Goal: Task Accomplishment & Management: Complete application form

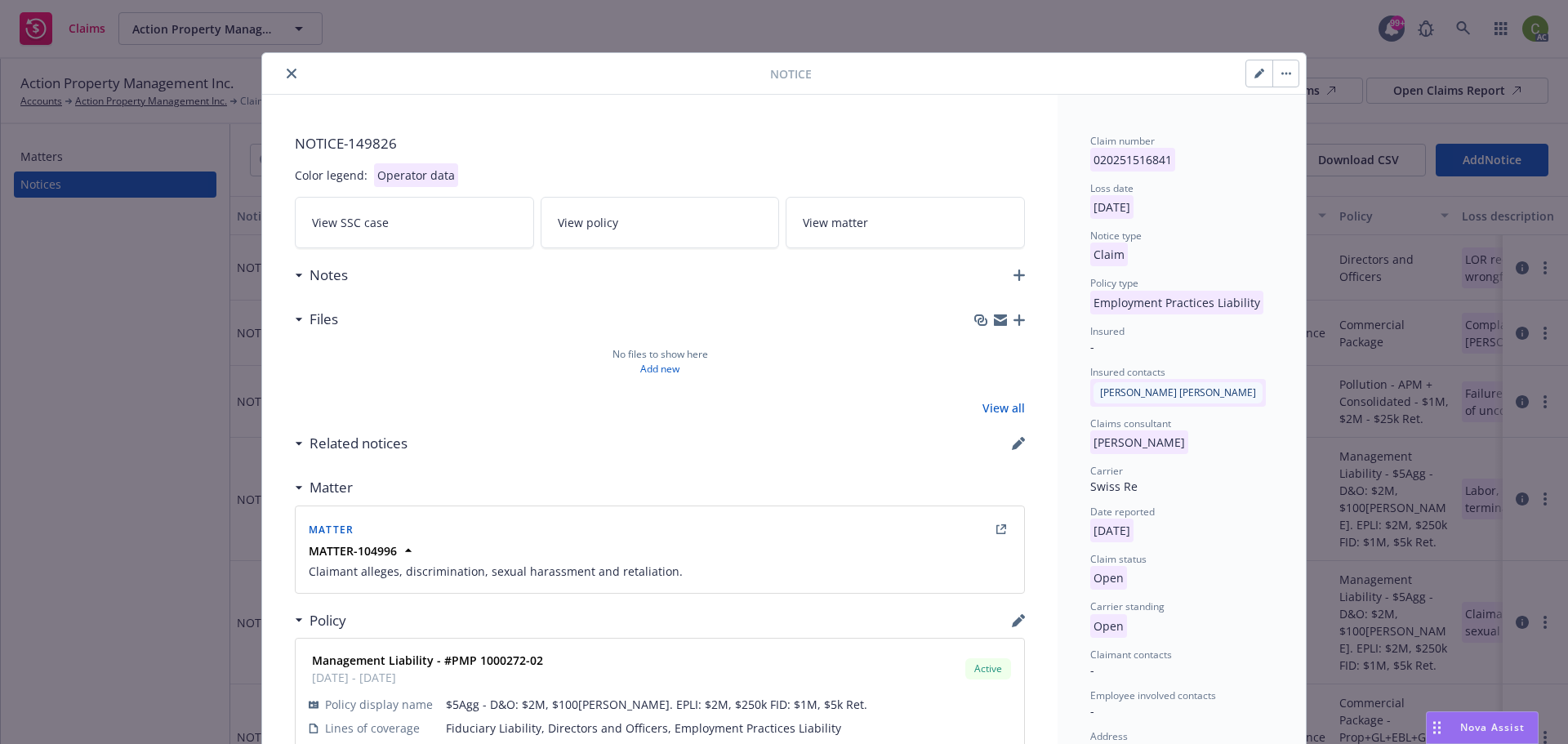
click at [1254, 71] on icon "button" at bounding box center [1259, 73] width 10 height 10
select select "EMPLOYMENT_PRACTICES_LIABILITY"
select select "open"
select select "CLAIM"
select select "OPEN"
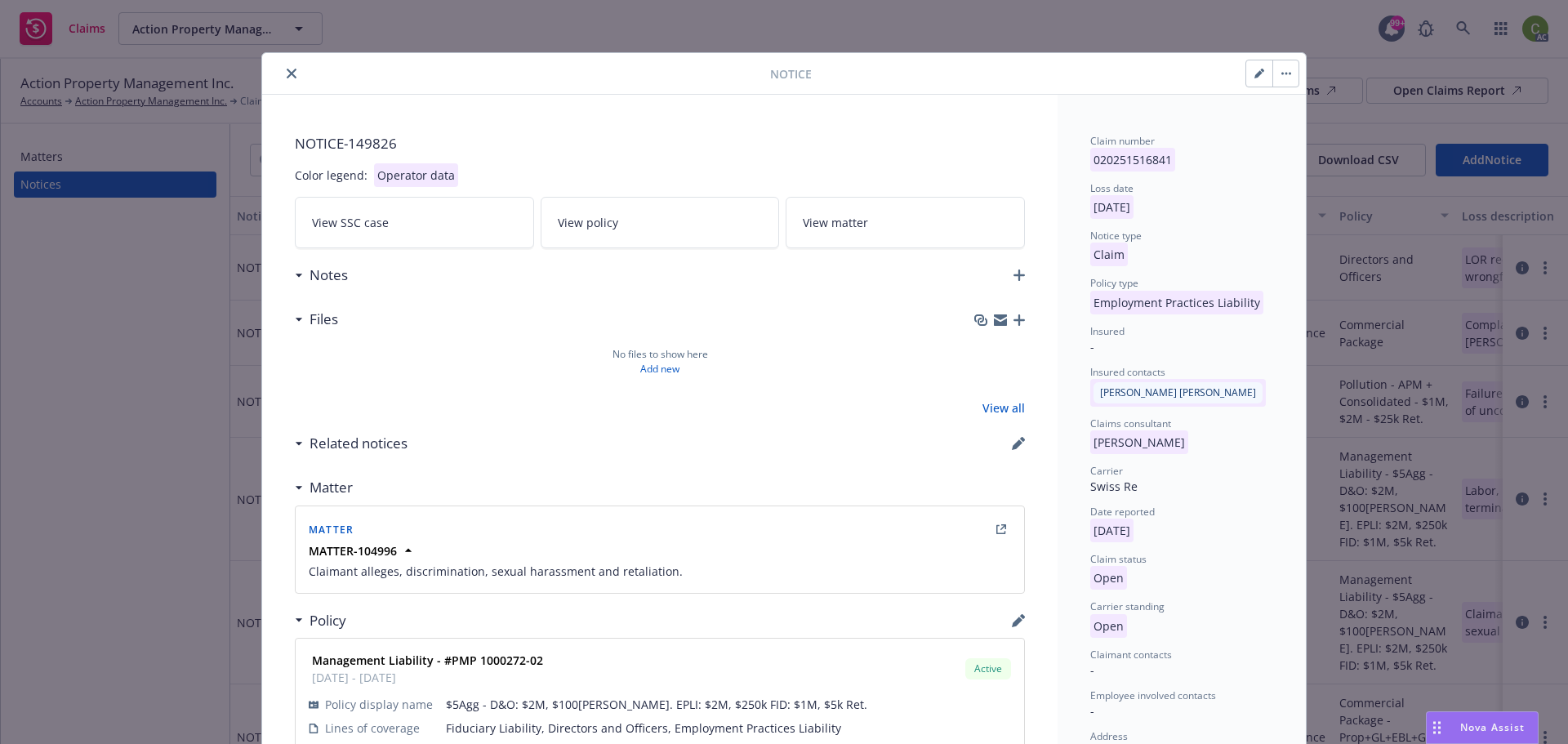
select select "CA"
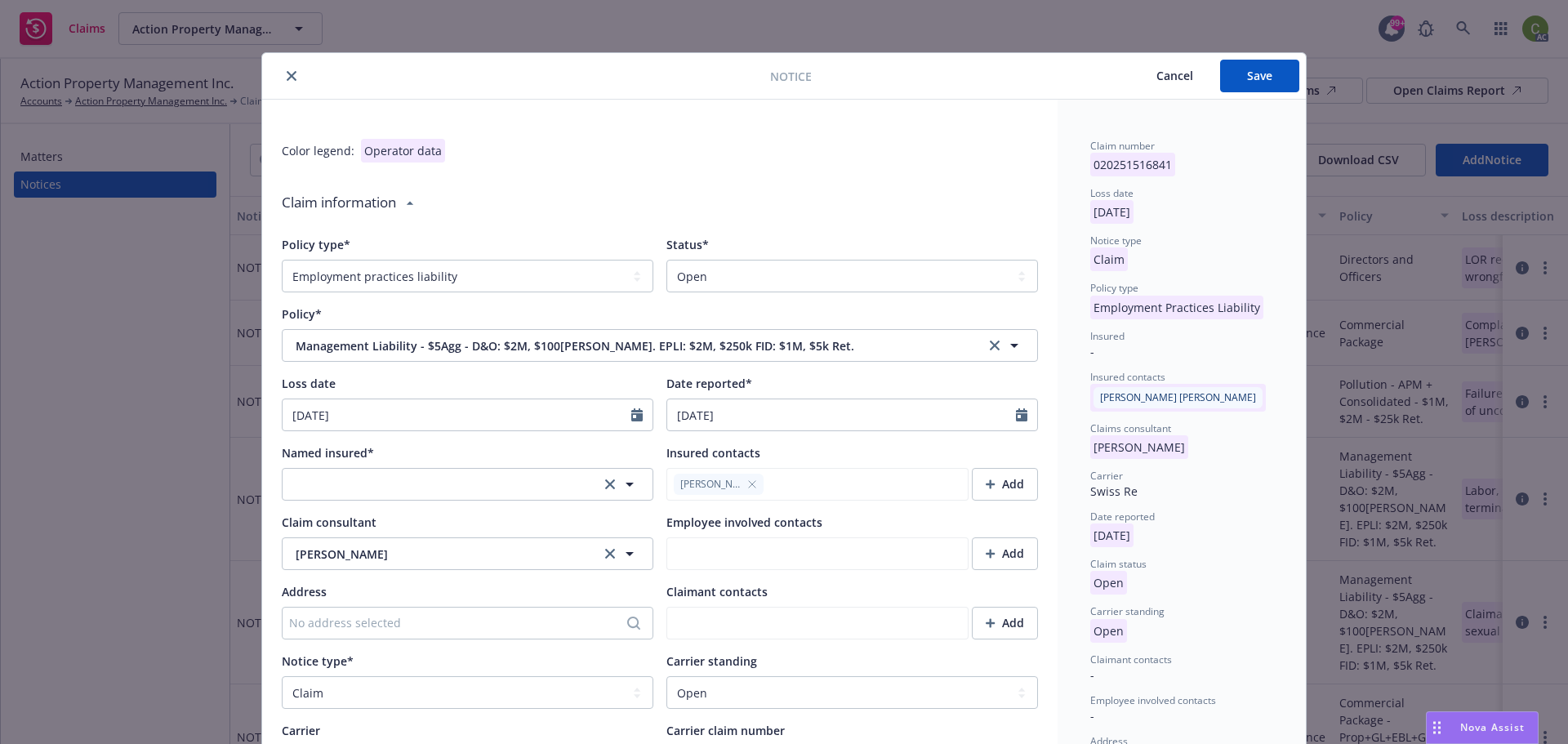
type textarea "x"
click at [790, 276] on select "Select a status Closed Open" at bounding box center [851, 276] width 372 height 33
select select "closed"
click at [666, 260] on select "Select a status Closed Open" at bounding box center [851, 276] width 372 height 33
type textarea "x"
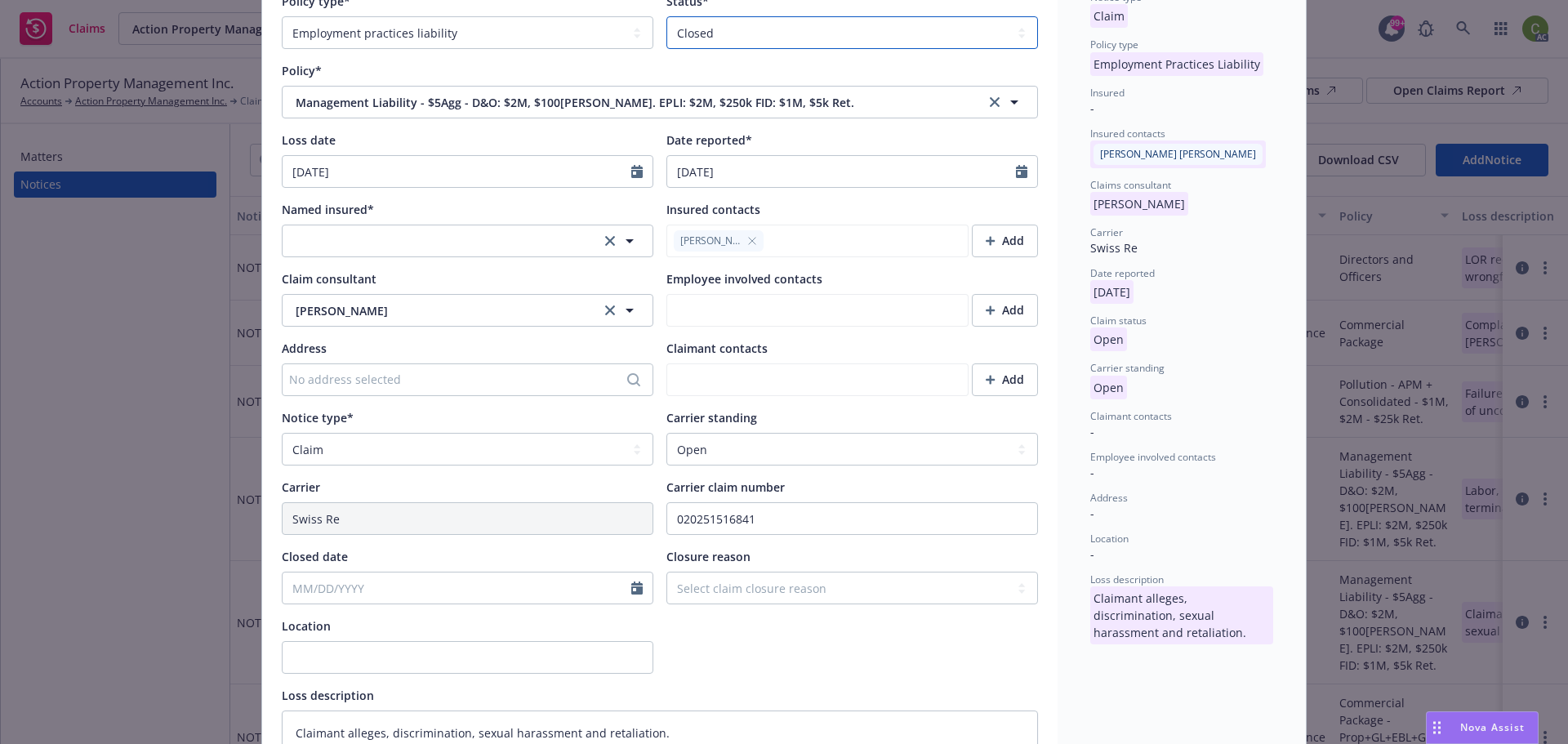
scroll to position [245, 0]
click at [716, 450] on select "Select a carrier standing Closed Not submitted Open Reopened Subrogated Withdra…" at bounding box center [851, 448] width 372 height 33
select select "CLOSED"
click at [666, 431] on select "Select a carrier standing Closed Not submitted Open Reopened Subrogated Withdra…" at bounding box center [851, 448] width 372 height 33
type textarea "x"
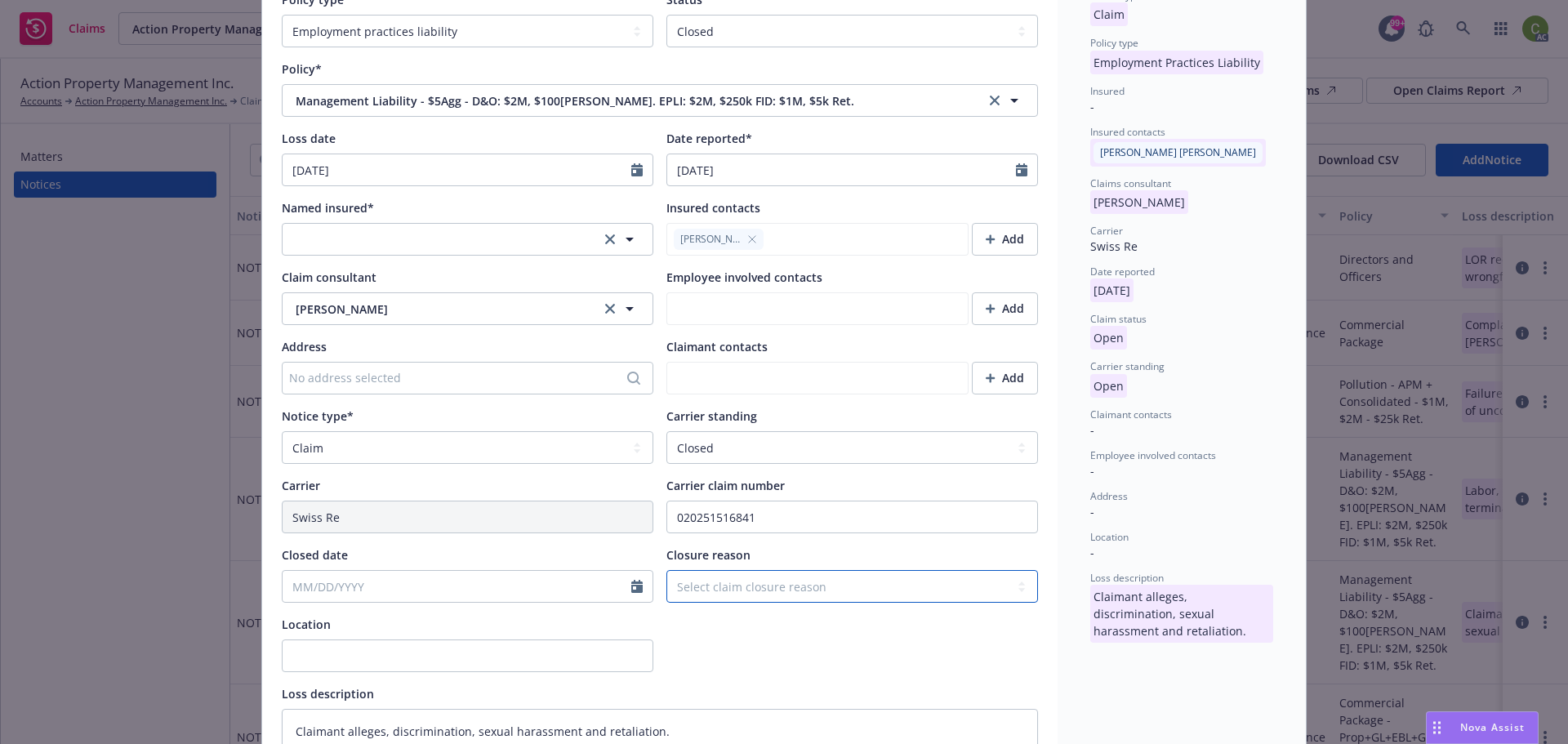
click at [779, 582] on select "Select claim closure reason Administrative closure Closed Closed no liability f…" at bounding box center [851, 586] width 372 height 33
select select "administrative-closure"
click at [666, 570] on select "Select claim closure reason Administrative closure Closed Closed no liability f…" at bounding box center [851, 586] width 372 height 33
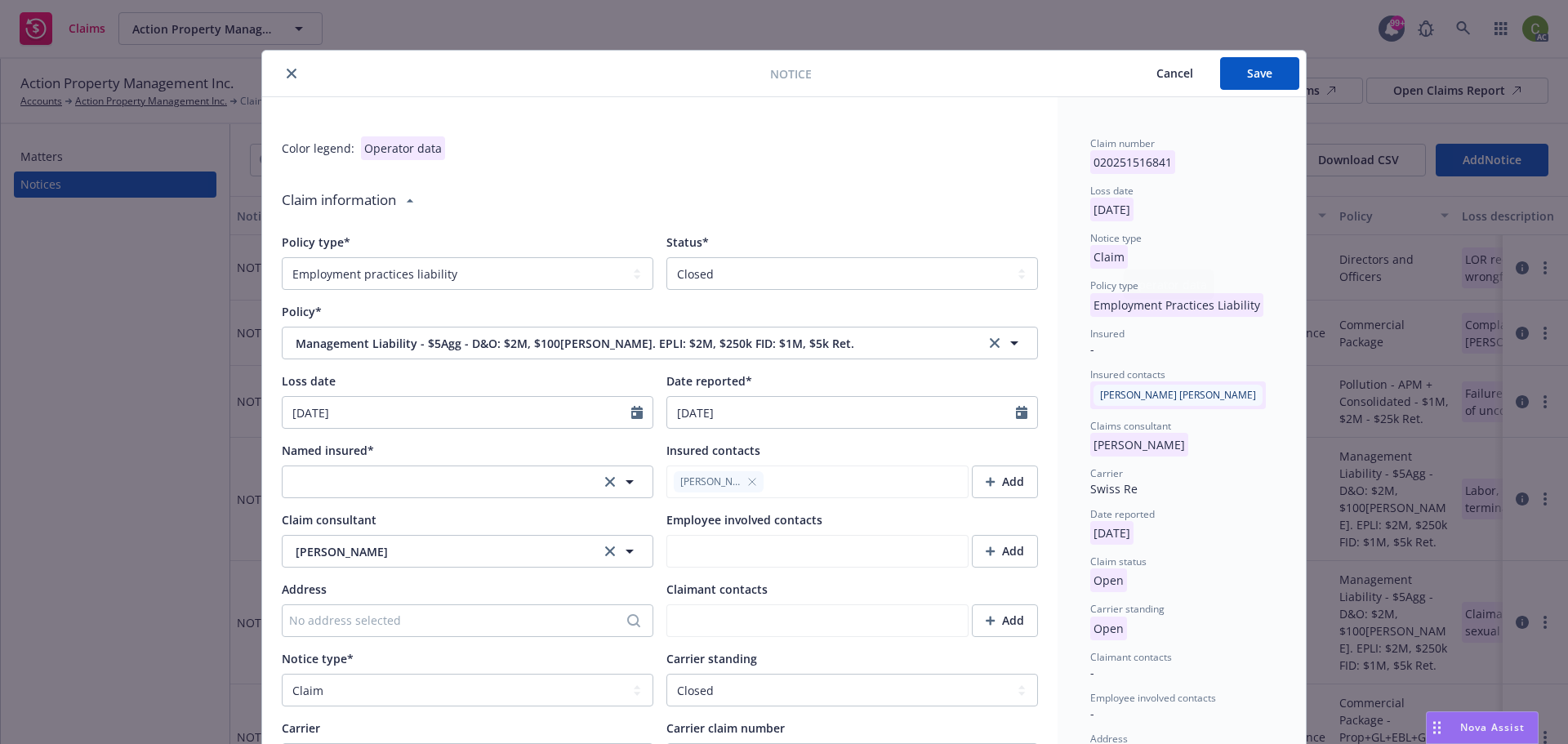
scroll to position [0, 0]
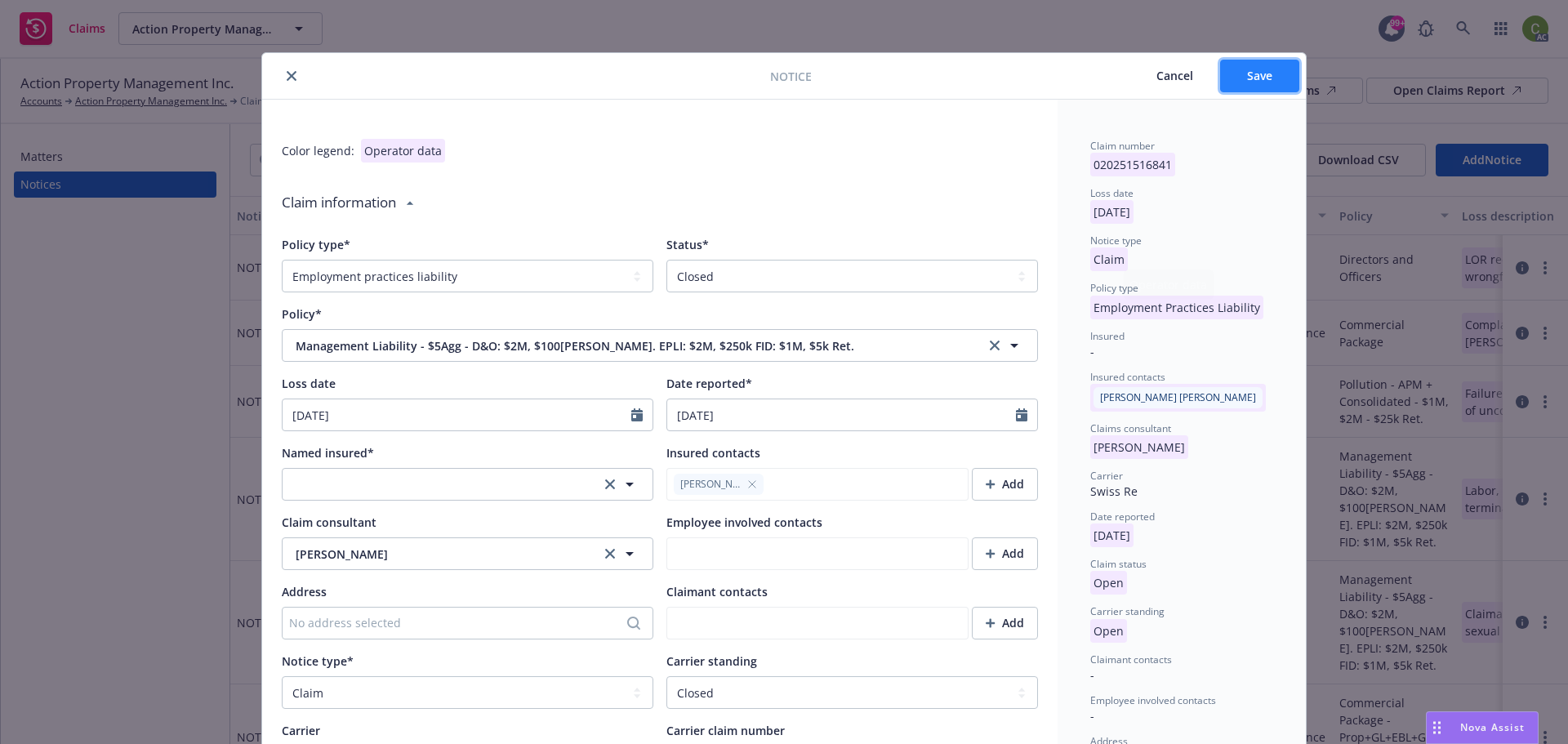
click at [1263, 71] on span "Save" at bounding box center [1260, 75] width 26 height 16
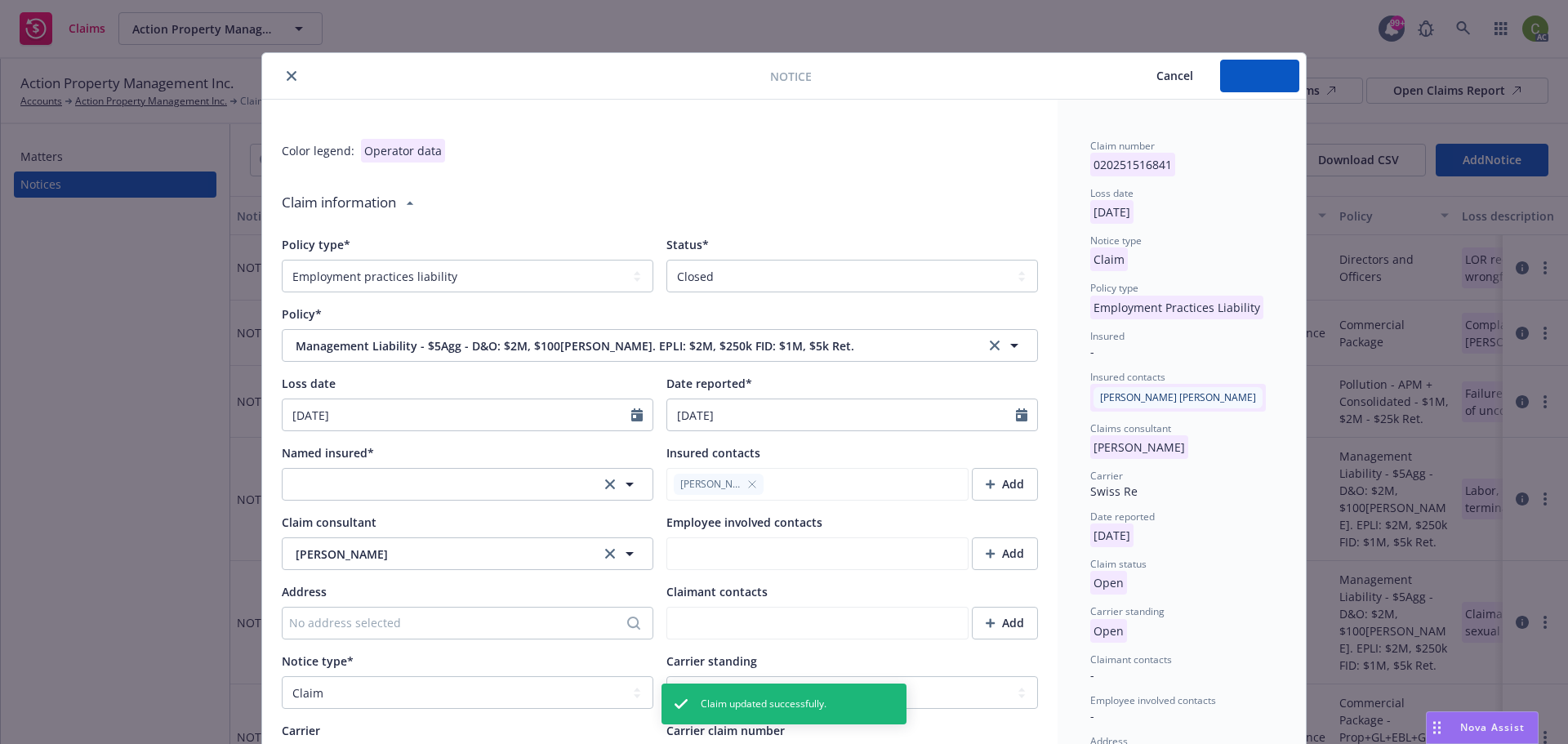
type textarea "x"
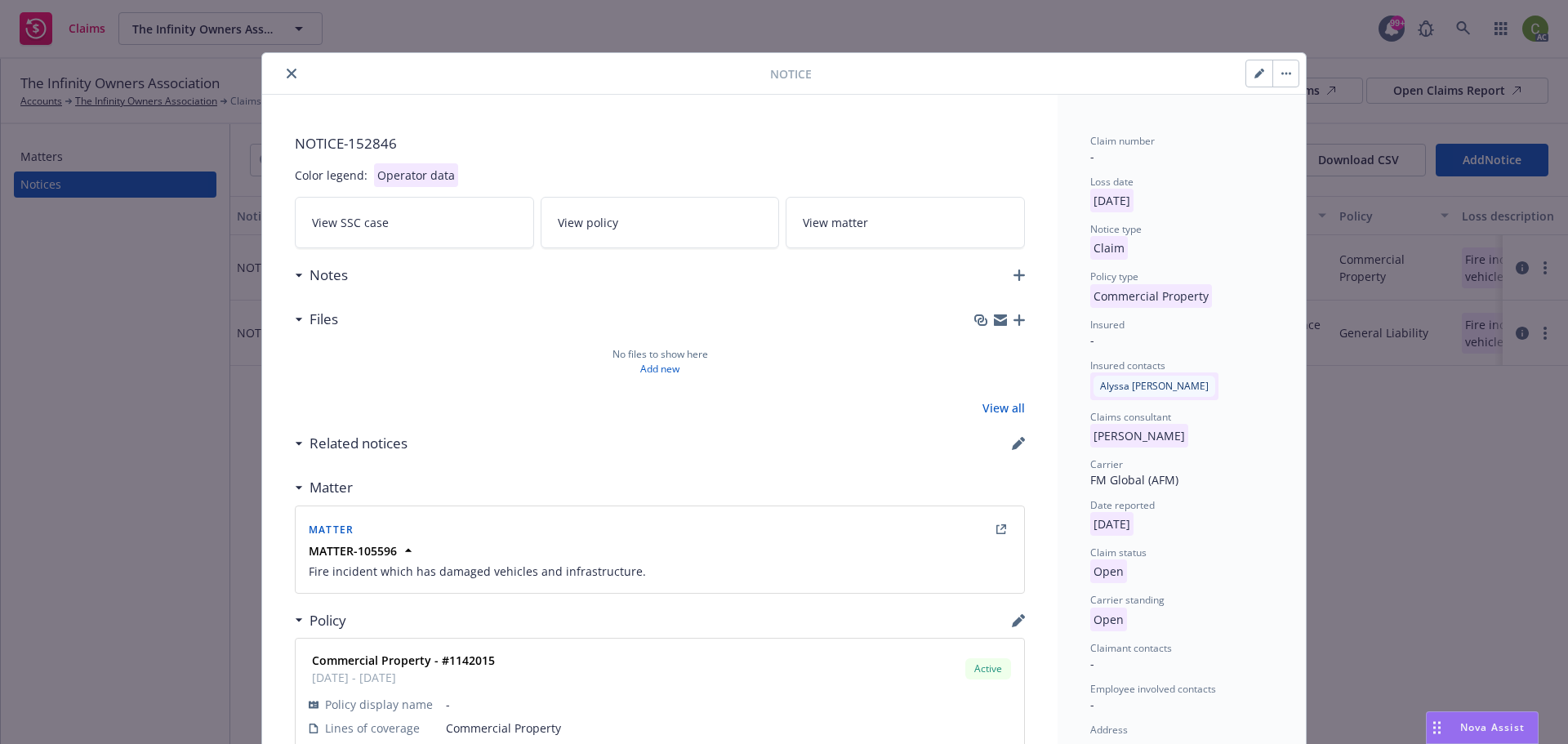
click at [1246, 83] on button "button" at bounding box center [1259, 73] width 26 height 26
select select "COMMERCIAL_PROPERTY"
select select "open"
select select "CLAIM"
select select "OPEN"
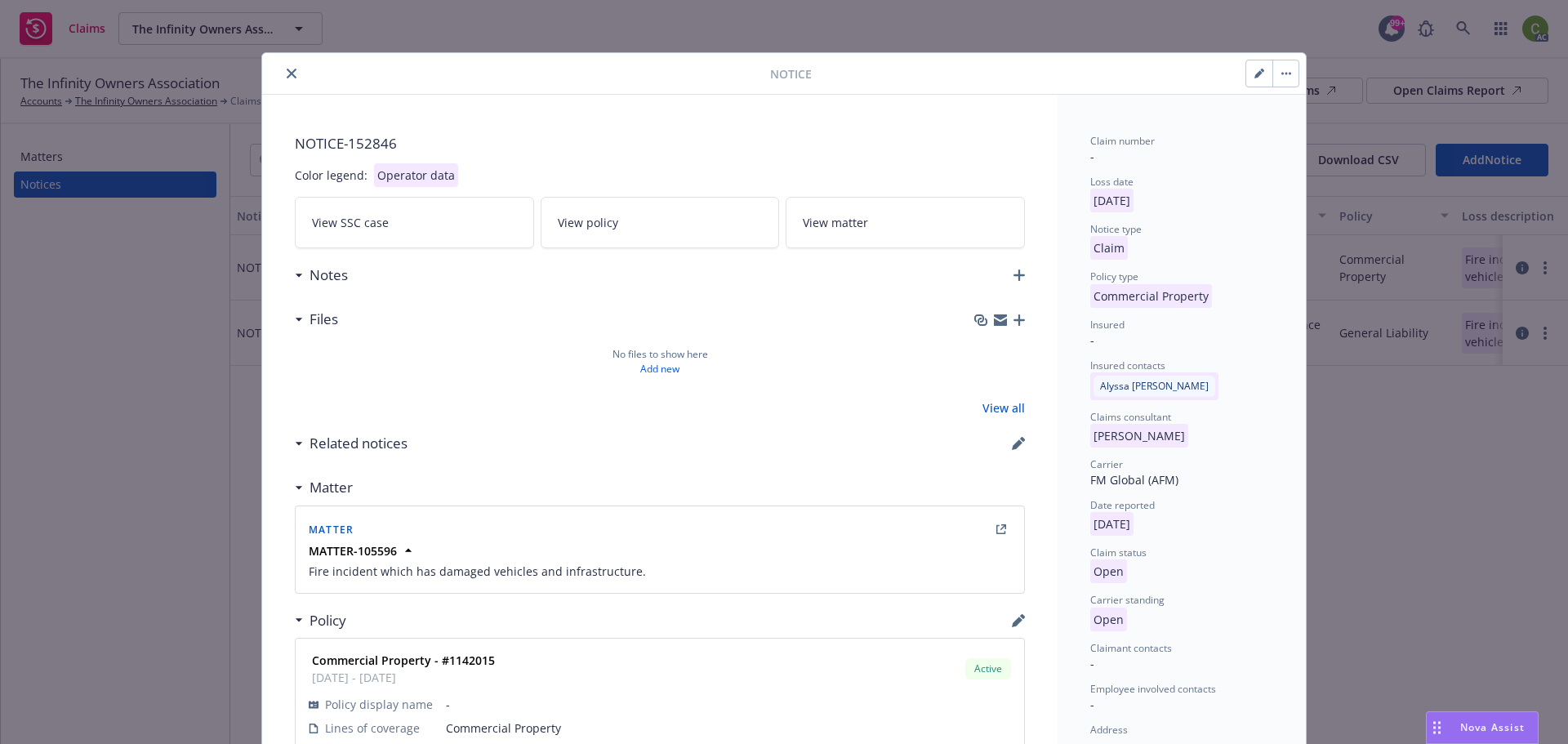
select select "EXPLOSION"
select select "CA"
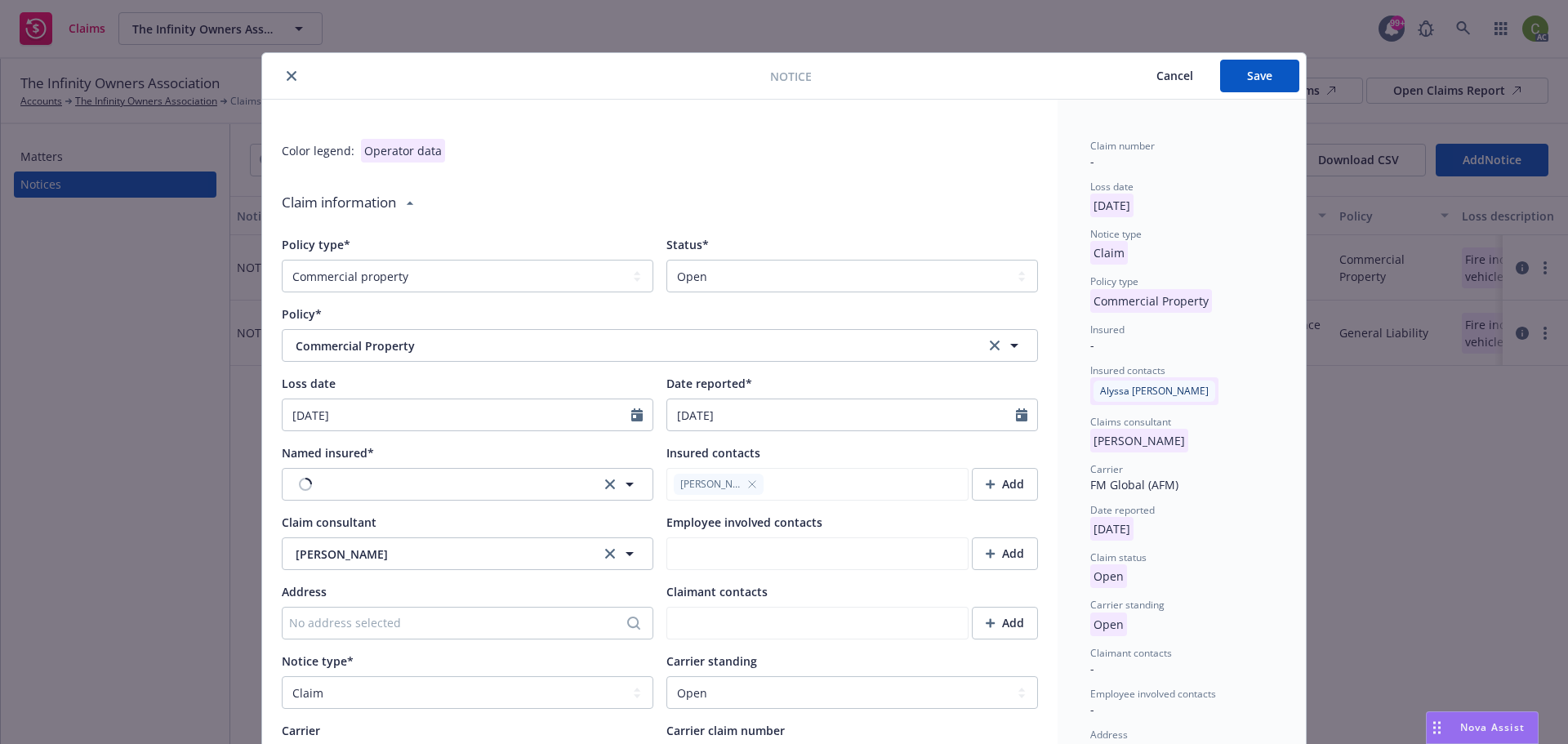
type textarea "x"
drag, startPoint x: 810, startPoint y: 272, endPoint x: 797, endPoint y: 287, distance: 19.8
click at [810, 272] on select "Select a status Closed Open" at bounding box center [851, 276] width 372 height 33
select select "closed"
click at [666, 260] on select "Select a status Closed Open" at bounding box center [851, 276] width 372 height 33
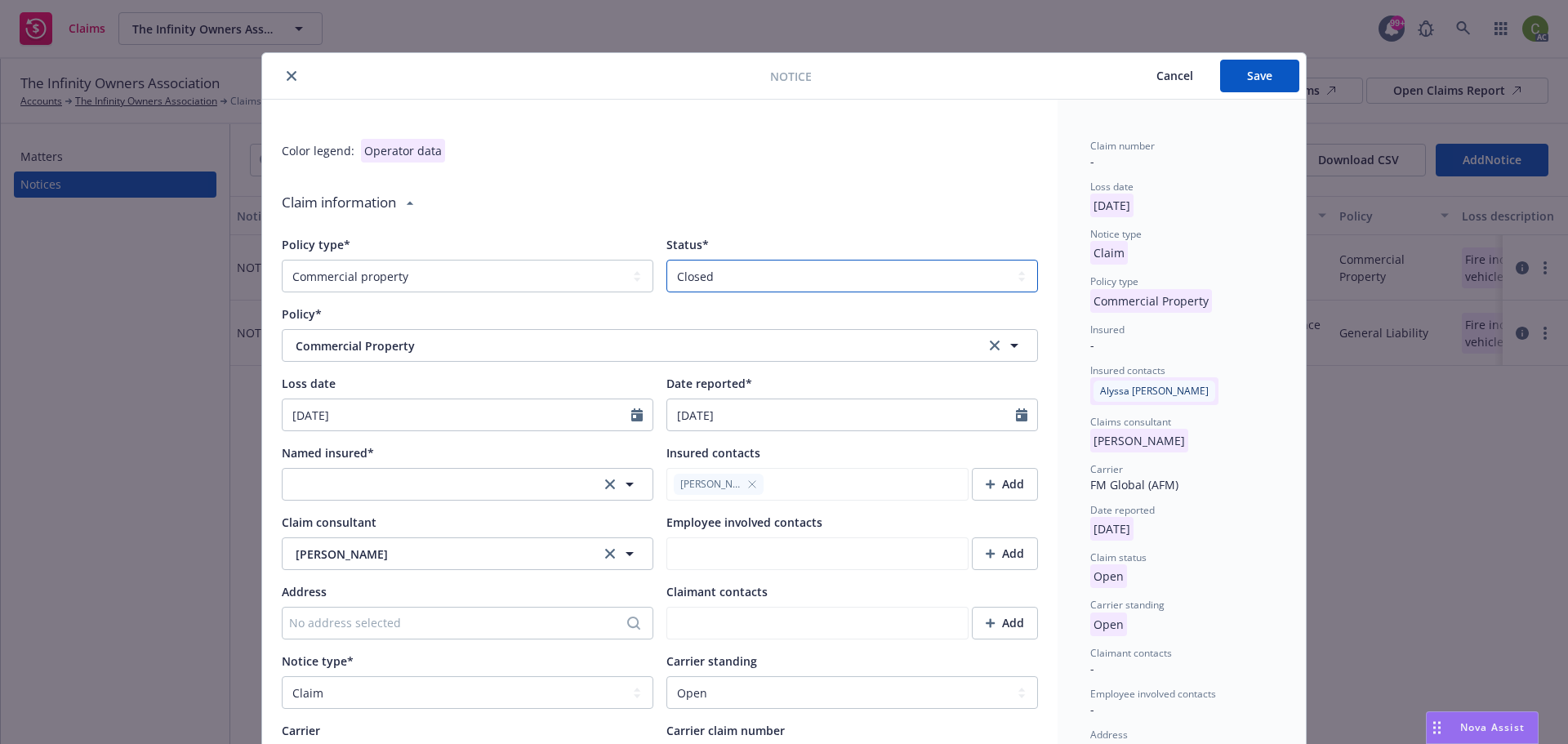
type textarea "x"
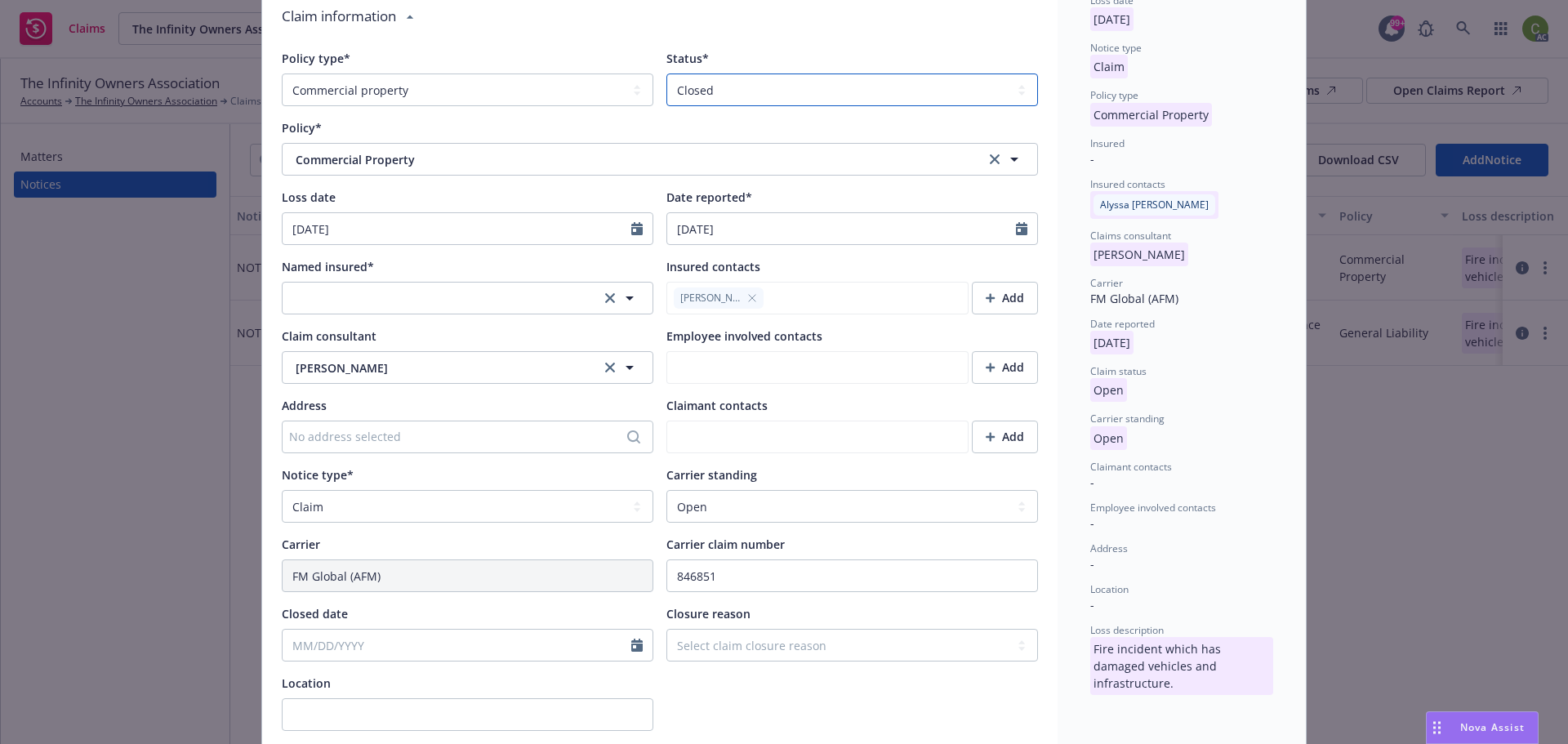
scroll to position [245, 0]
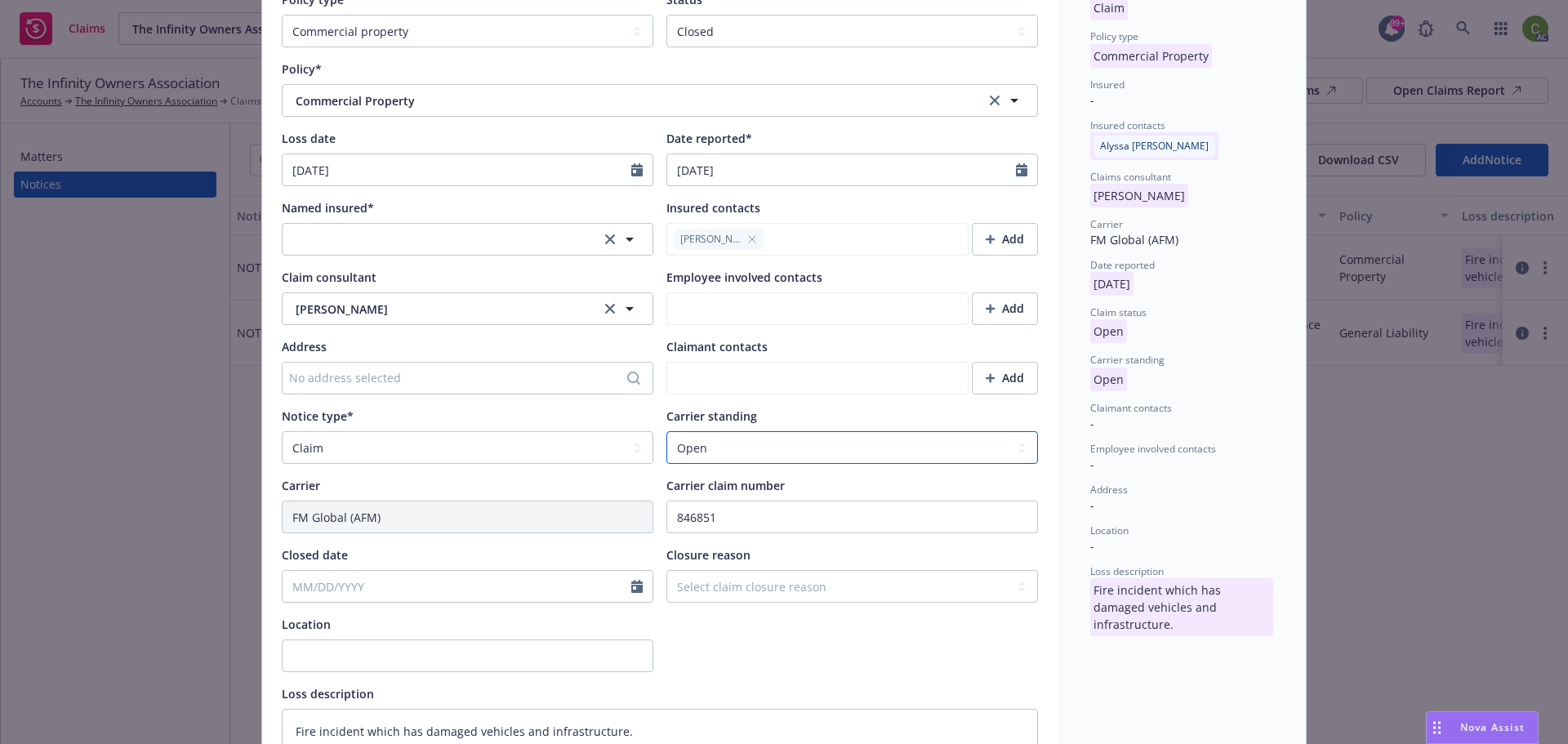
click at [710, 453] on select "Select a carrier standing Closed Not submitted Open Reopened Subrogated Withdra…" at bounding box center [851, 448] width 372 height 33
select select "CLOSED"
click at [666, 431] on select "Select a carrier standing Closed Not submitted Open Reopened Subrogated Withdra…" at bounding box center [851, 448] width 372 height 33
type textarea "x"
click at [936, 589] on select "Select claim closure reason Administrative closure Closed Closed no liability f…" at bounding box center [851, 586] width 372 height 33
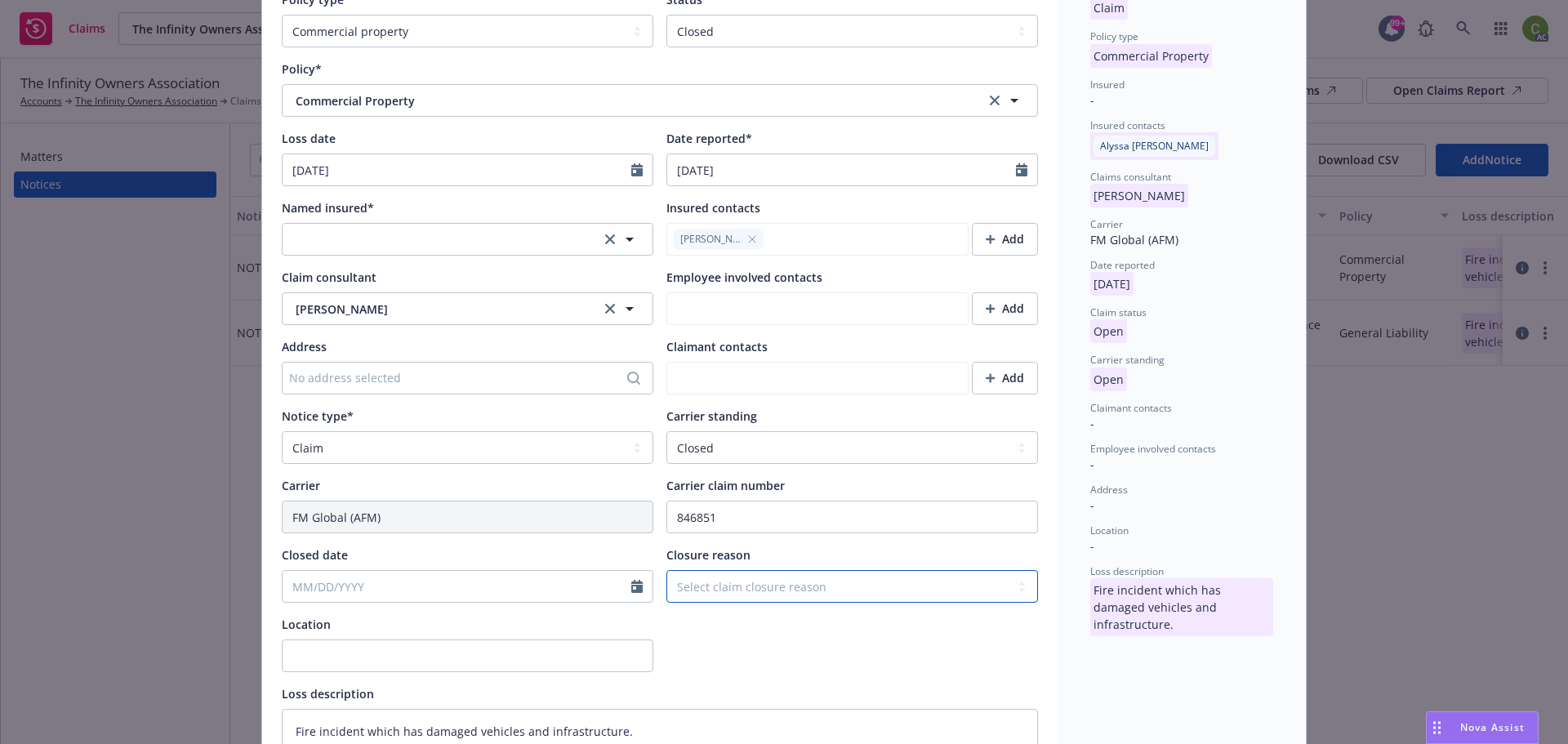
select select "administrative-closure"
click at [666, 570] on select "Select claim closure reason Administrative closure Closed Closed no liability f…" at bounding box center [851, 586] width 372 height 33
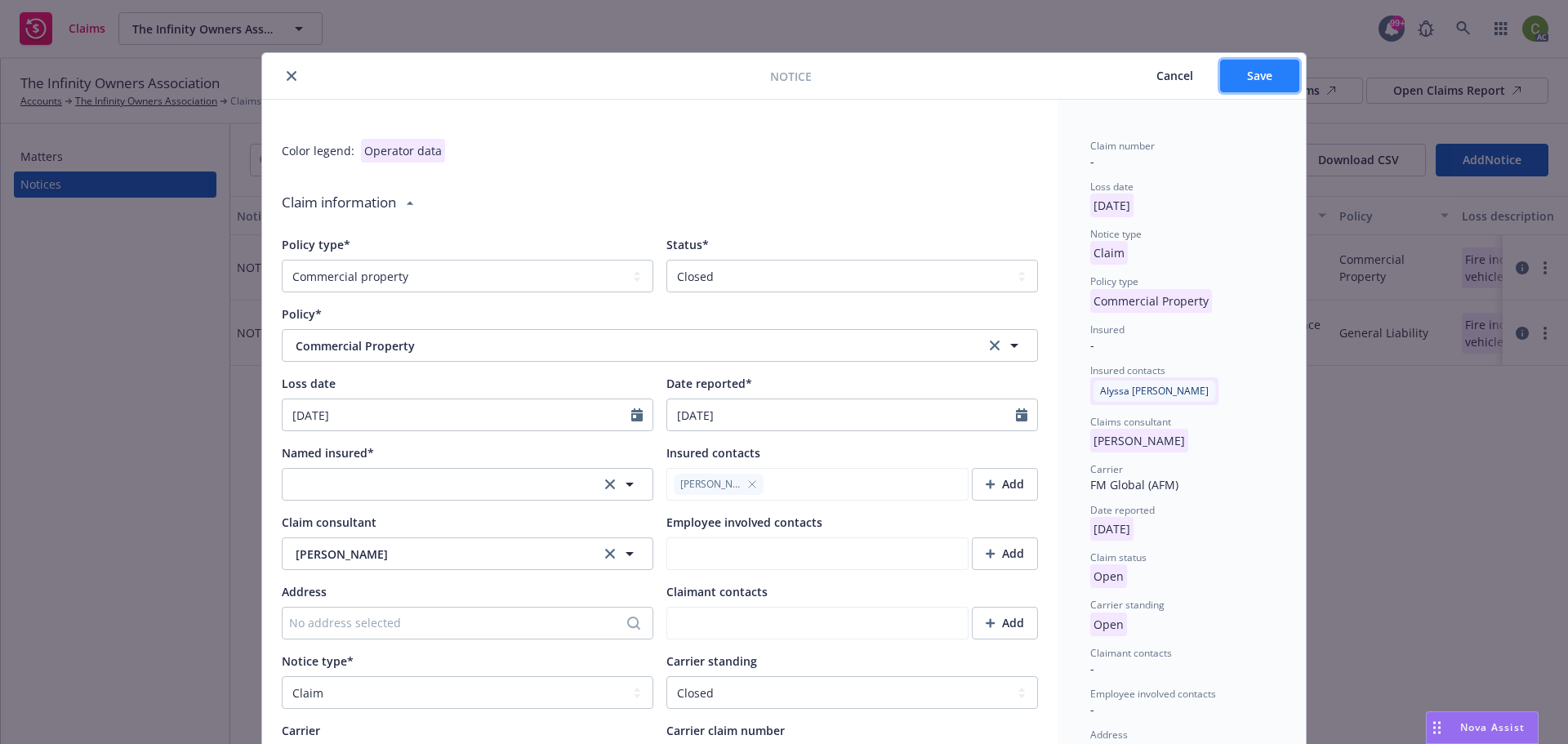
click at [1263, 71] on span "Save" at bounding box center [1260, 75] width 26 height 16
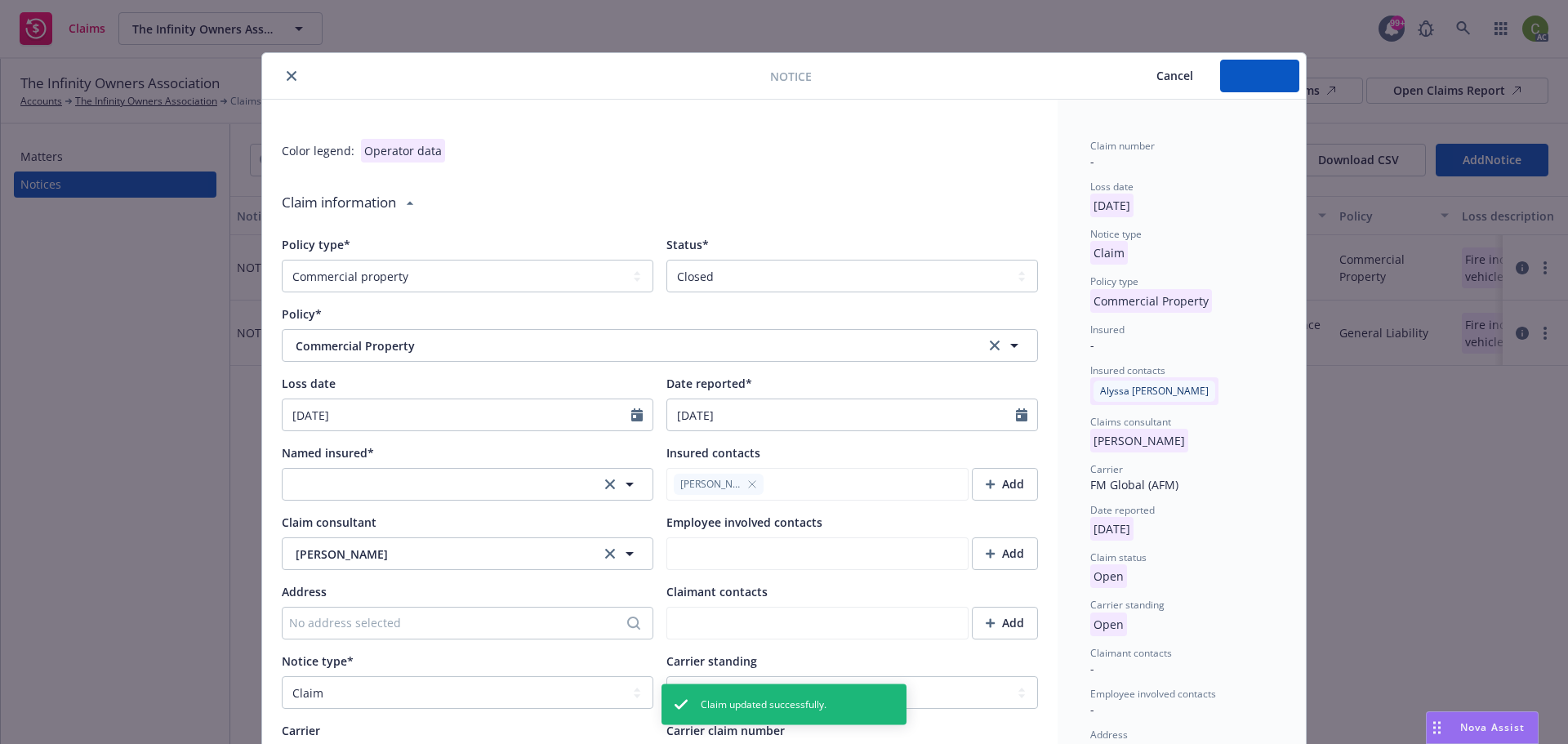
type textarea "x"
